Goal: Check status: Check status

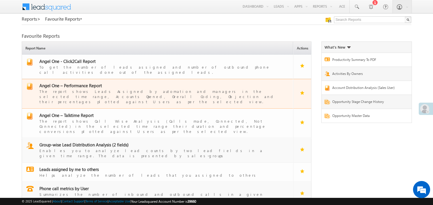
click at [80, 83] on span "Angel One – Performance Report" at bounding box center [70, 86] width 63 height 6
